Goal: Browse casually

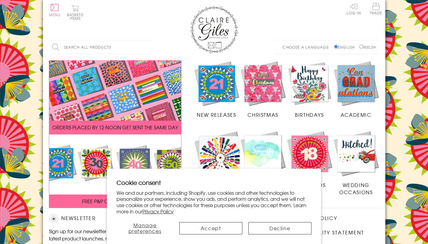
scroll to position [117, 0]
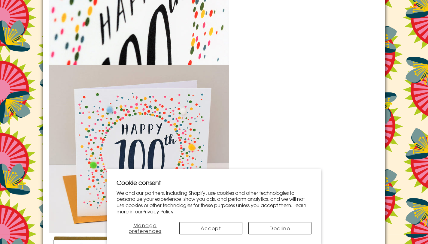
scroll to position [733, 0]
